Goal: Find contact information: Find contact information

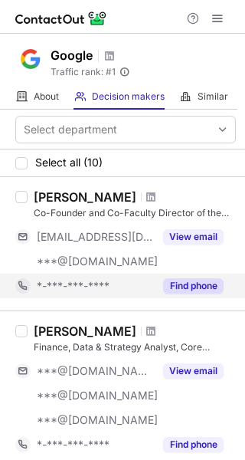
click at [156, 289] on div "Find phone" at bounding box center [189, 286] width 70 height 25
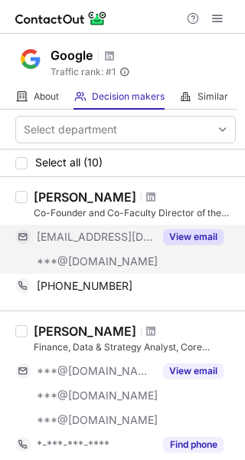
click at [126, 260] on div "***@google.com" at bounding box center [95, 261] width 117 height 14
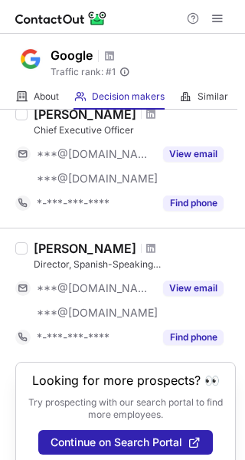
scroll to position [1199, 0]
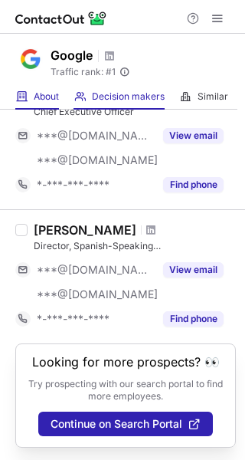
click at [48, 106] on div "About About Company" at bounding box center [37, 96] width 44 height 25
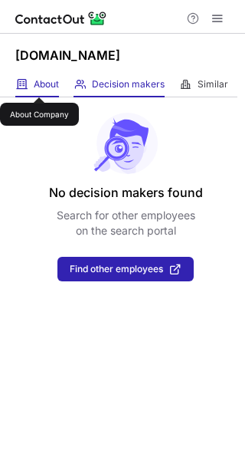
click at [39, 84] on span "About" at bounding box center [46, 84] width 25 height 12
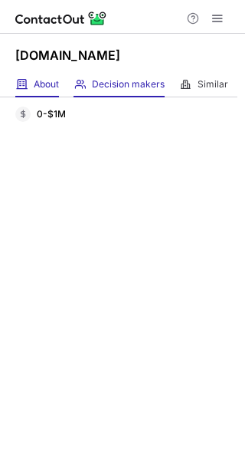
click at [86, 90] on span at bounding box center [80, 84] width 12 height 12
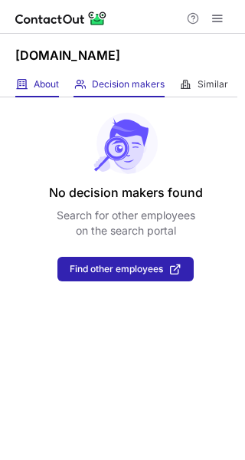
click at [32, 87] on div "About About Company" at bounding box center [37, 84] width 44 height 25
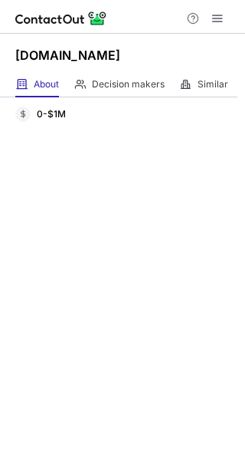
click at [48, 123] on div "0-$1M Revenue" at bounding box center [122, 278] width 245 height 362
click at [123, 74] on div "Decision makers View Employees" at bounding box center [119, 84] width 91 height 25
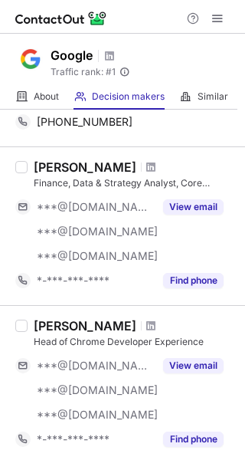
scroll to position [141, 0]
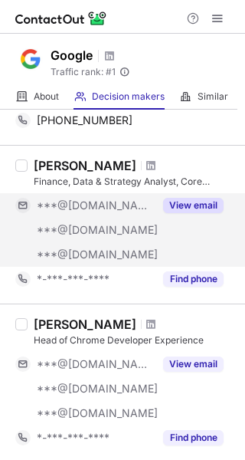
click at [183, 214] on div "View email" at bounding box center [189, 205] width 70 height 25
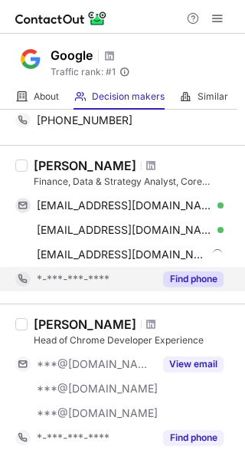
click at [175, 272] on button "Find phone" at bounding box center [193, 278] width 61 height 15
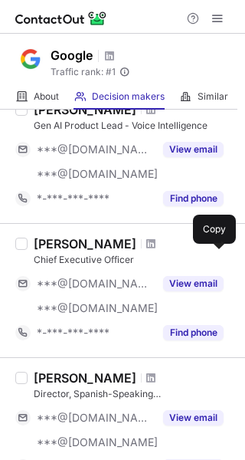
scroll to position [1174, 0]
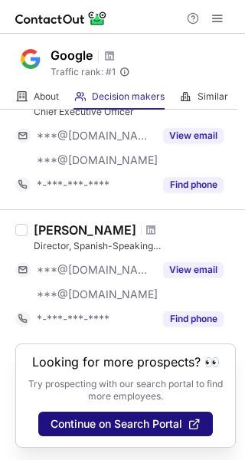
click at [143, 425] on span "Continue on Search Portal" at bounding box center [117, 424] width 132 height 12
